Goal: Find specific page/section: Find specific page/section

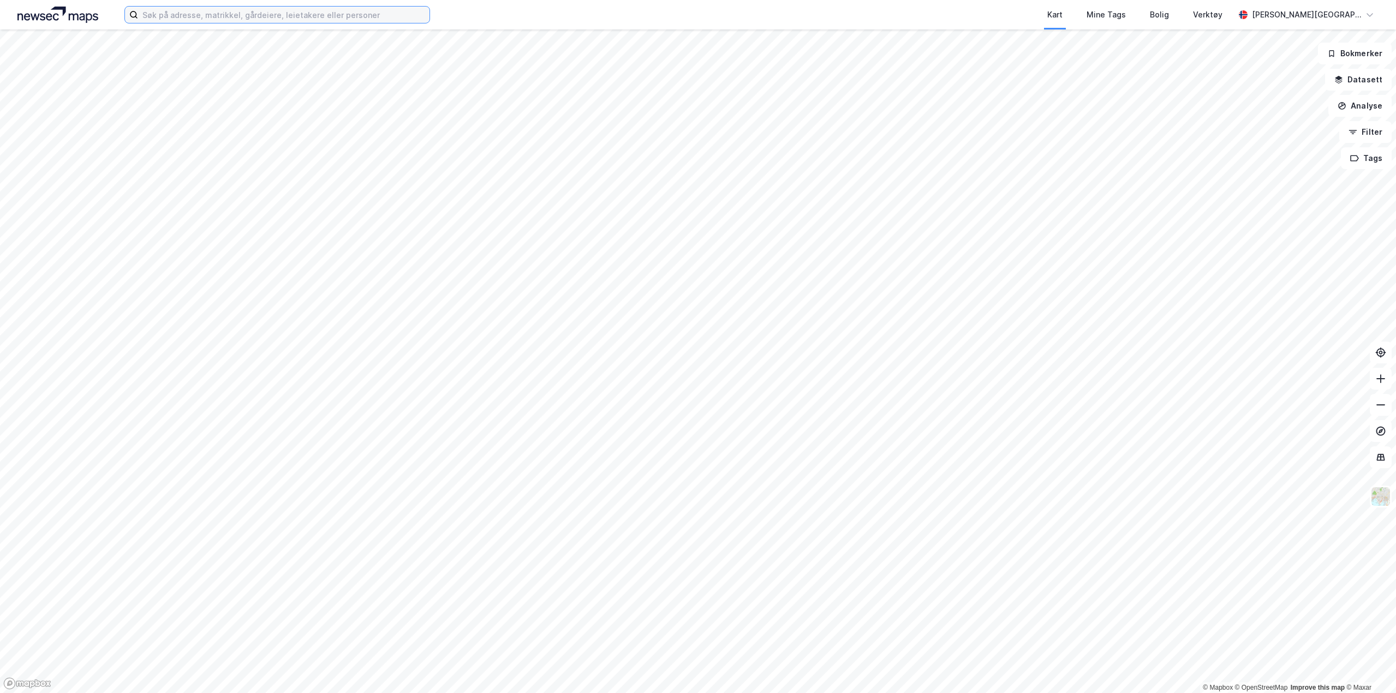
click at [213, 15] on input at bounding box center [283, 15] width 291 height 16
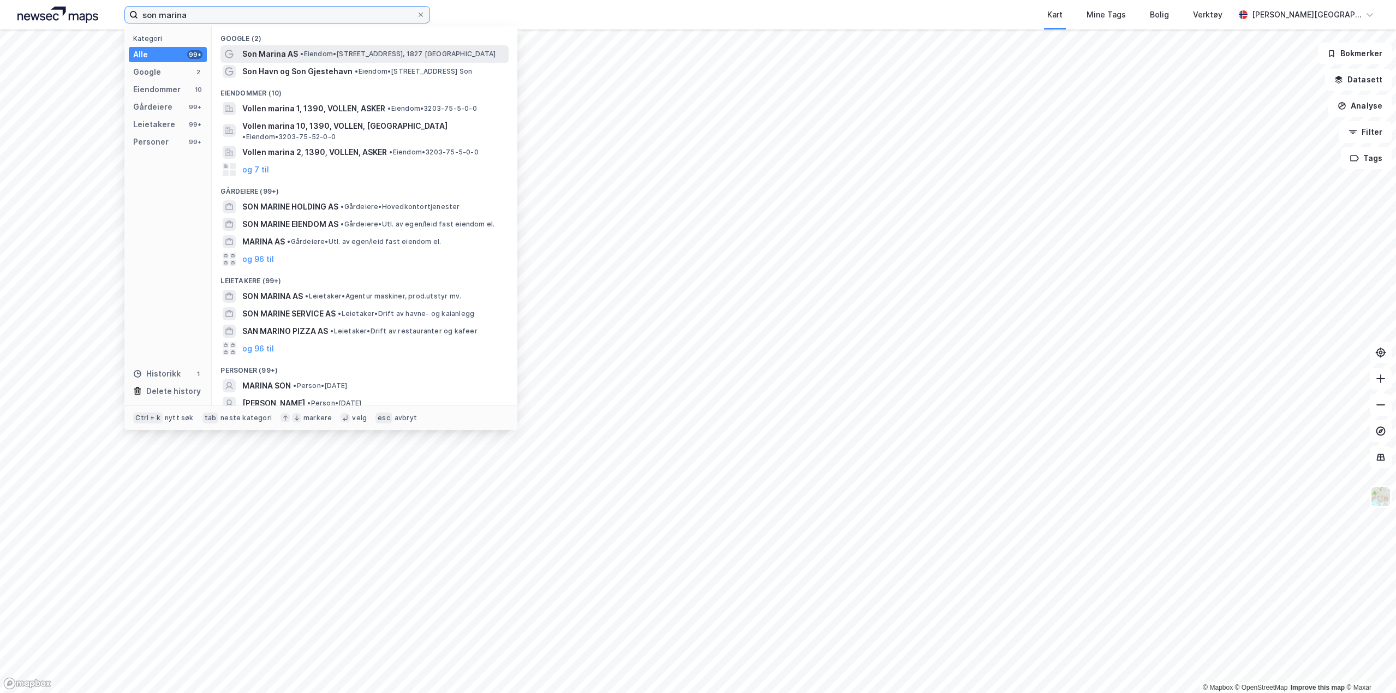
type input "son marina"
click at [306, 55] on span "• Eiendom • [STREET_ADDRESS], 1827 [GEOGRAPHIC_DATA]" at bounding box center [397, 54] width 195 height 9
